Goal: Transaction & Acquisition: Purchase product/service

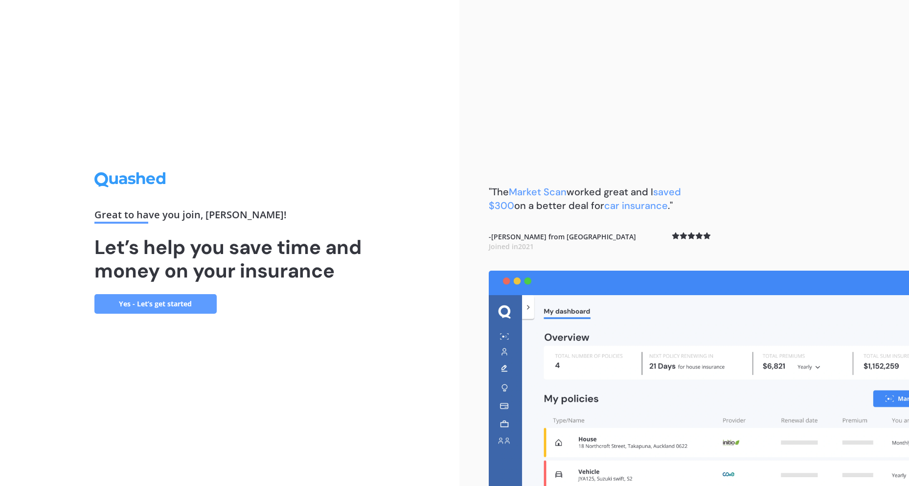
click at [184, 304] on link "Yes - Let’s get started" at bounding box center [155, 304] width 122 height 20
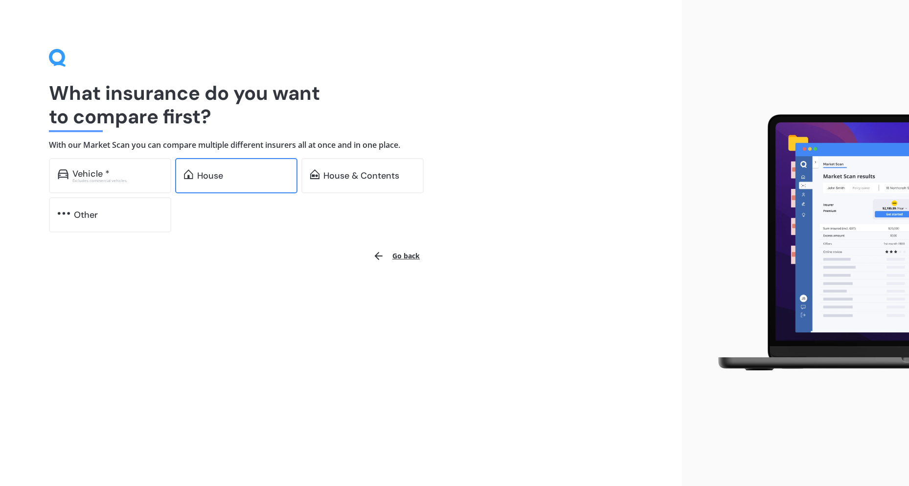
click at [225, 179] on div "House" at bounding box center [242, 176] width 91 height 10
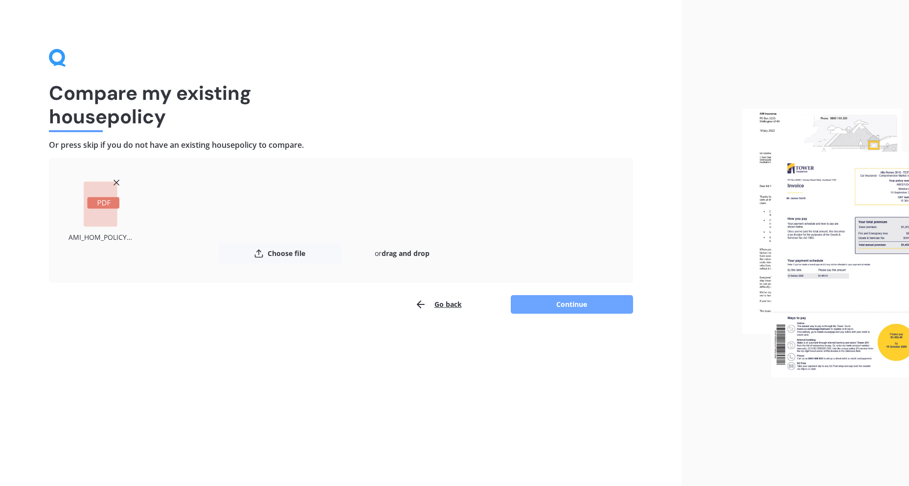
click at [572, 304] on button "Continue" at bounding box center [572, 304] width 122 height 19
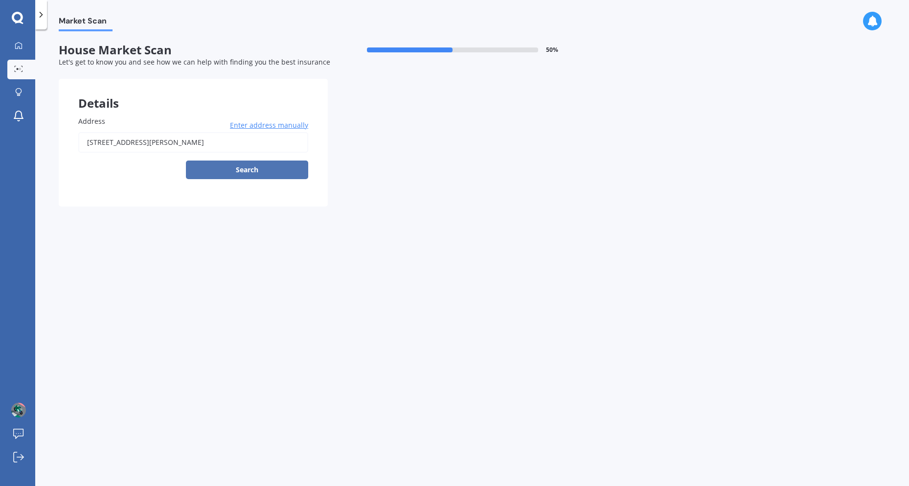
click at [250, 171] on button "Search" at bounding box center [247, 169] width 122 height 19
type input "[STREET_ADDRESS][PERSON_NAME]"
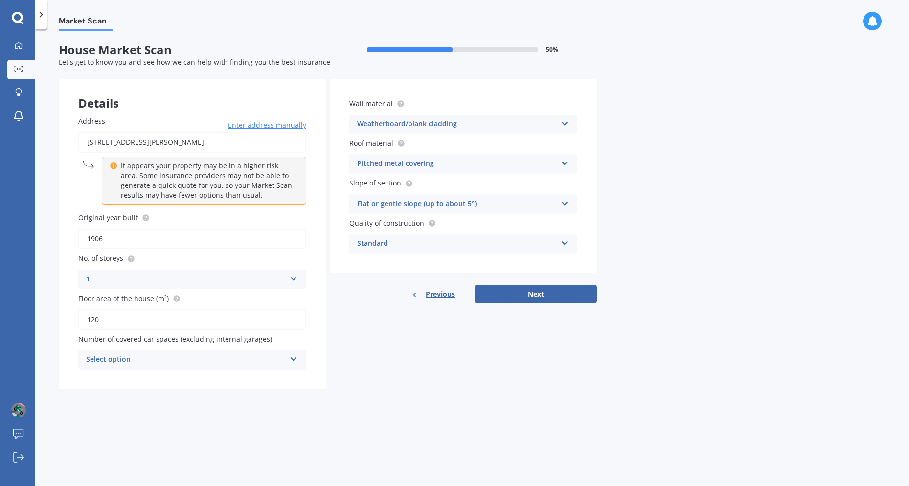
click at [424, 245] on div "Standard" at bounding box center [457, 244] width 200 height 12
click at [645, 245] on div "Market Scan House Market Scan 50 % Let's get to know you and see how we can hel…" at bounding box center [471, 259] width 873 height 456
click at [292, 359] on icon at bounding box center [294, 357] width 8 height 7
click at [353, 361] on div "Details Address [STREET_ADDRESS][PERSON_NAME] Enter address manually It appears…" at bounding box center [328, 234] width 538 height 310
drag, startPoint x: 103, startPoint y: 320, endPoint x: 82, endPoint y: 319, distance: 21.1
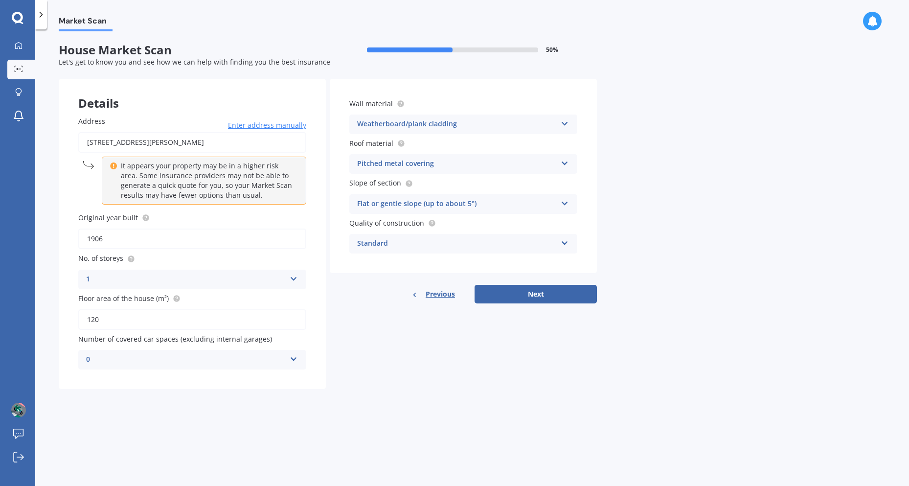
click at [82, 319] on input "120" at bounding box center [192, 319] width 228 height 21
type input "150"
click at [294, 357] on icon at bounding box center [294, 357] width 8 height 7
click at [227, 391] on div "1" at bounding box center [192, 396] width 227 height 18
click at [504, 295] on button "Next" at bounding box center [535, 294] width 122 height 19
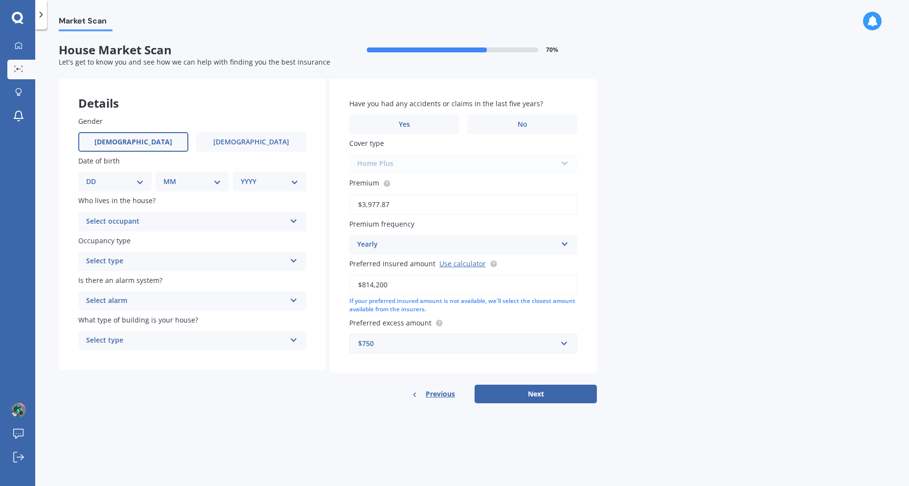
click at [125, 142] on span "[DEMOGRAPHIC_DATA]" at bounding box center [133, 142] width 78 height 8
click at [0, 0] on input "[DEMOGRAPHIC_DATA]" at bounding box center [0, 0] width 0 height 0
click at [142, 184] on select "DD 01 02 03 04 05 06 07 08 09 10 11 12 13 14 15 16 17 18 19 20 21 22 23 24 25 2…" at bounding box center [115, 181] width 58 height 11
select select "17"
click at [94, 176] on select "DD 01 02 03 04 05 06 07 08 09 10 11 12 13 14 15 16 17 18 19 20 21 22 23 24 25 2…" at bounding box center [115, 181] width 58 height 11
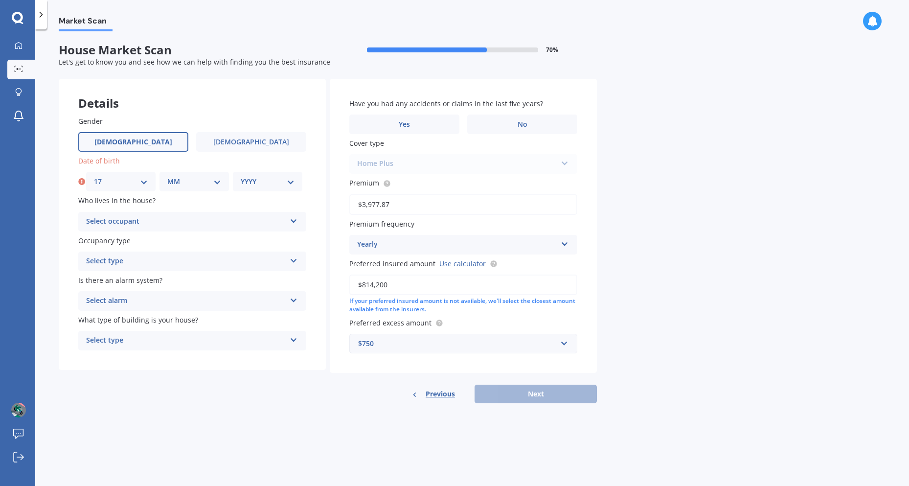
click at [209, 181] on select "MM 01 02 03 04 05 06 07 08 09 10 11 12" at bounding box center [194, 181] width 54 height 11
select select "11"
click at [167, 176] on select "MM 01 02 03 04 05 06 07 08 09 10 11 12" at bounding box center [194, 181] width 54 height 11
click at [265, 170] on div "Date of birth DD 01 02 03 04 05 06 07 08 09 10 11 12 13 14 15 16 17 18 19 20 21…" at bounding box center [192, 174] width 228 height 36
click at [268, 179] on select "YYYY 2009 2008 2007 2006 2005 2004 2003 2002 2001 2000 1999 1998 1997 1996 1995…" at bounding box center [268, 181] width 54 height 11
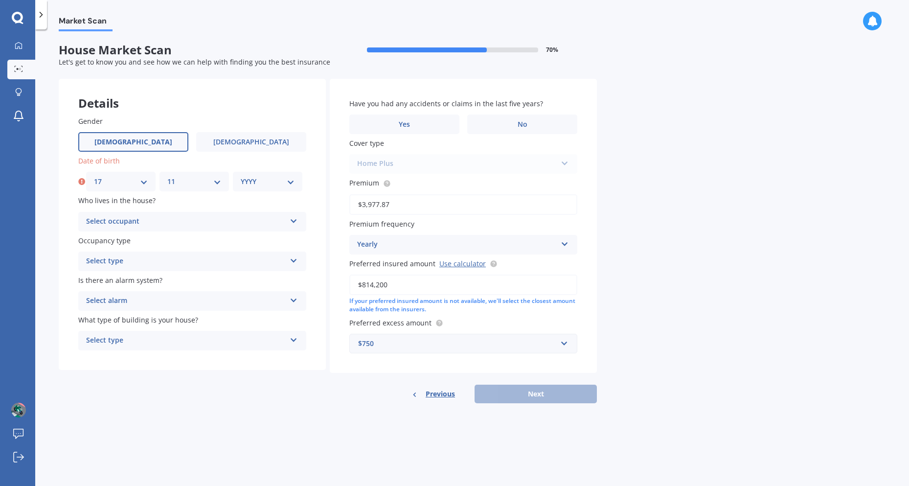
select select "1976"
click at [241, 176] on select "YYYY 2009 2008 2007 2006 2005 2004 2003 2002 2001 2000 1999 1998 1997 1996 1995…" at bounding box center [268, 181] width 54 height 11
click at [166, 222] on div "Select occupant" at bounding box center [186, 222] width 200 height 12
click at [160, 238] on div "Owner" at bounding box center [192, 241] width 227 height 18
click at [142, 260] on div "Select type" at bounding box center [186, 261] width 200 height 12
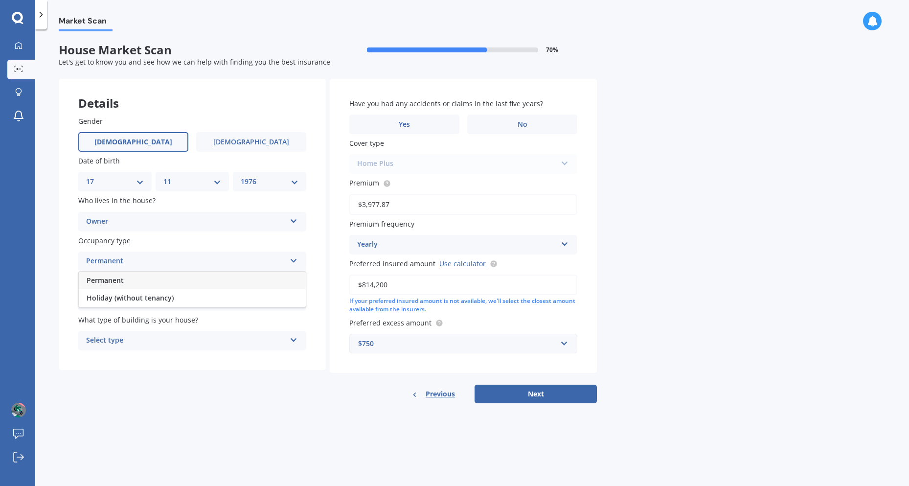
click at [146, 277] on div "Permanent" at bounding box center [192, 280] width 227 height 18
click at [155, 302] on div "Select alarm" at bounding box center [186, 301] width 200 height 12
click at [167, 350] on div "No" at bounding box center [192, 355] width 227 height 18
click at [170, 342] on div "Select type" at bounding box center [186, 341] width 200 height 12
click at [167, 360] on div "Freestanding" at bounding box center [192, 360] width 227 height 18
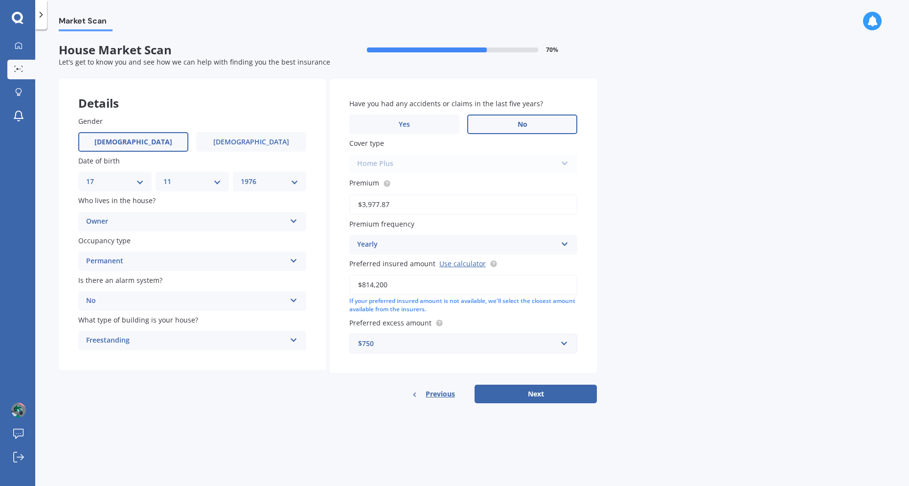
click at [514, 119] on label "No" at bounding box center [522, 124] width 110 height 20
click at [0, 0] on input "No" at bounding box center [0, 0] width 0 height 0
click at [556, 161] on div "Home Plus Premier House Market Value House Home Plus" at bounding box center [463, 164] width 228 height 20
click at [557, 345] on input "text" at bounding box center [459, 343] width 219 height 19
click at [624, 344] on div "Market Scan House Market Scan 70 % Let's get to know you and see how we can hel…" at bounding box center [471, 259] width 873 height 456
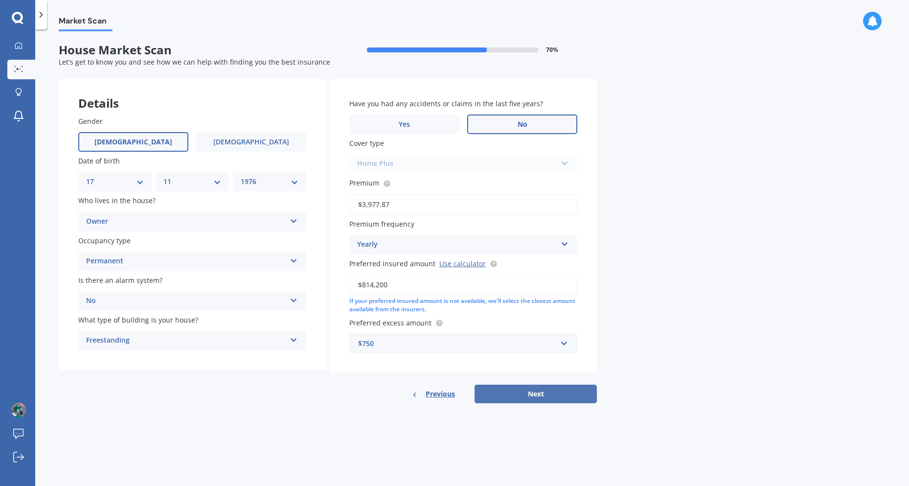
click at [551, 391] on button "Next" at bounding box center [535, 393] width 122 height 19
select select "17"
select select "11"
select select "1976"
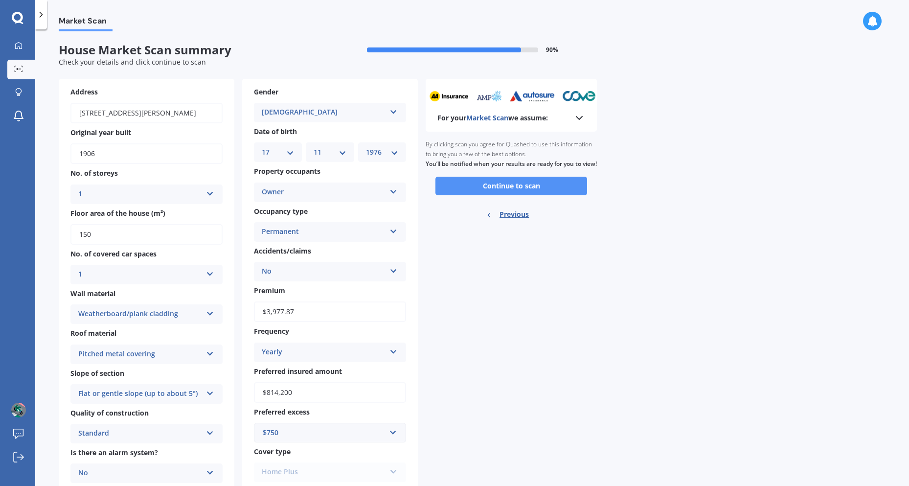
click at [491, 195] on button "Continue to scan" at bounding box center [511, 186] width 152 height 19
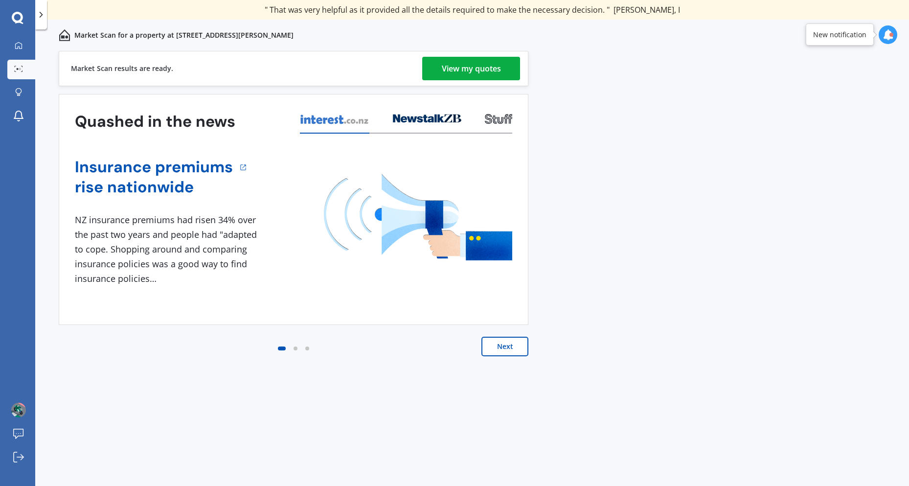
click at [464, 69] on div "View my quotes" at bounding box center [471, 68] width 59 height 23
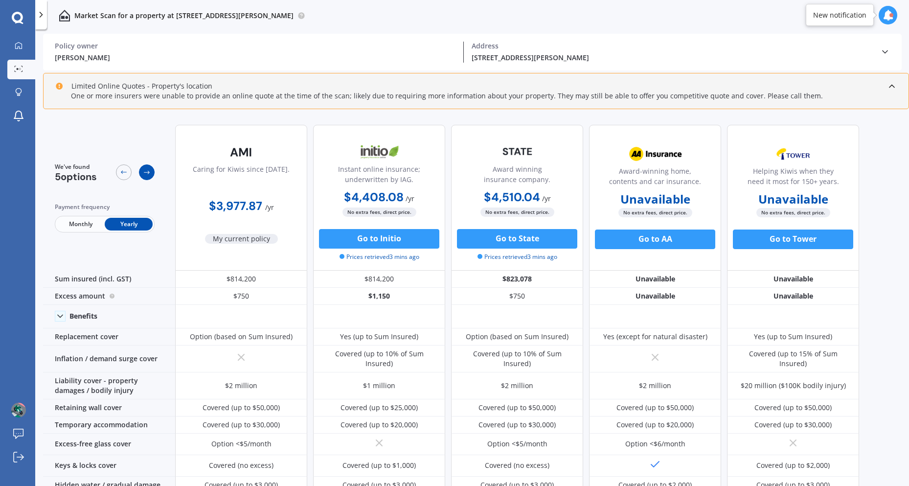
click at [145, 174] on icon at bounding box center [147, 172] width 8 height 8
click at [82, 221] on span "Monthly" at bounding box center [81, 224] width 48 height 13
